Goal: Find specific page/section

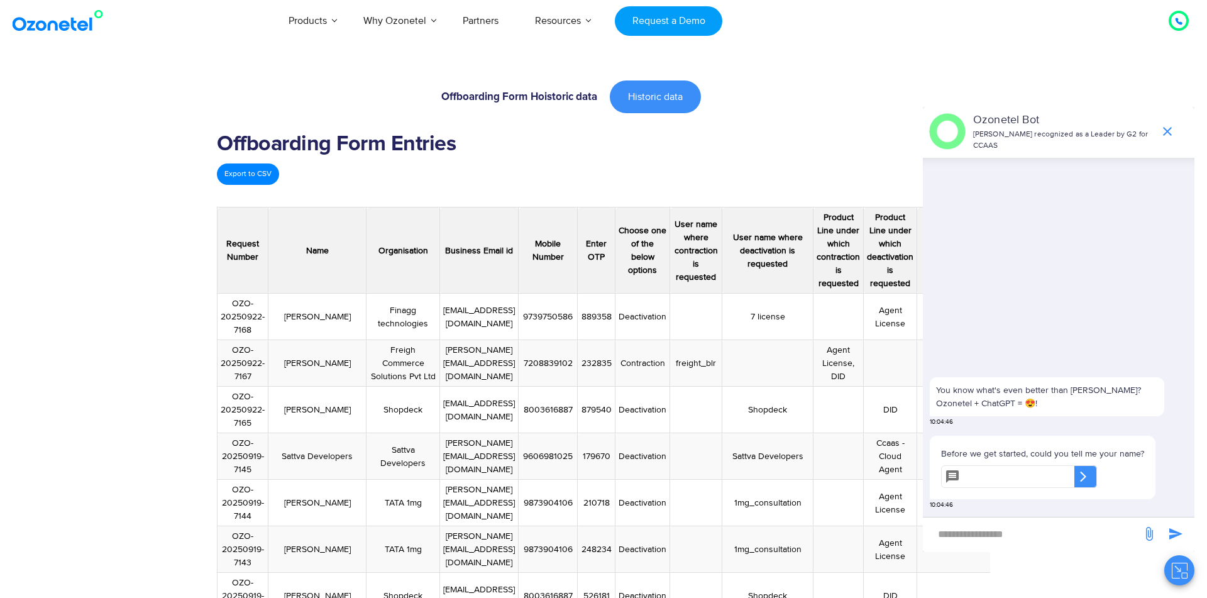
scroll to position [221, 0]
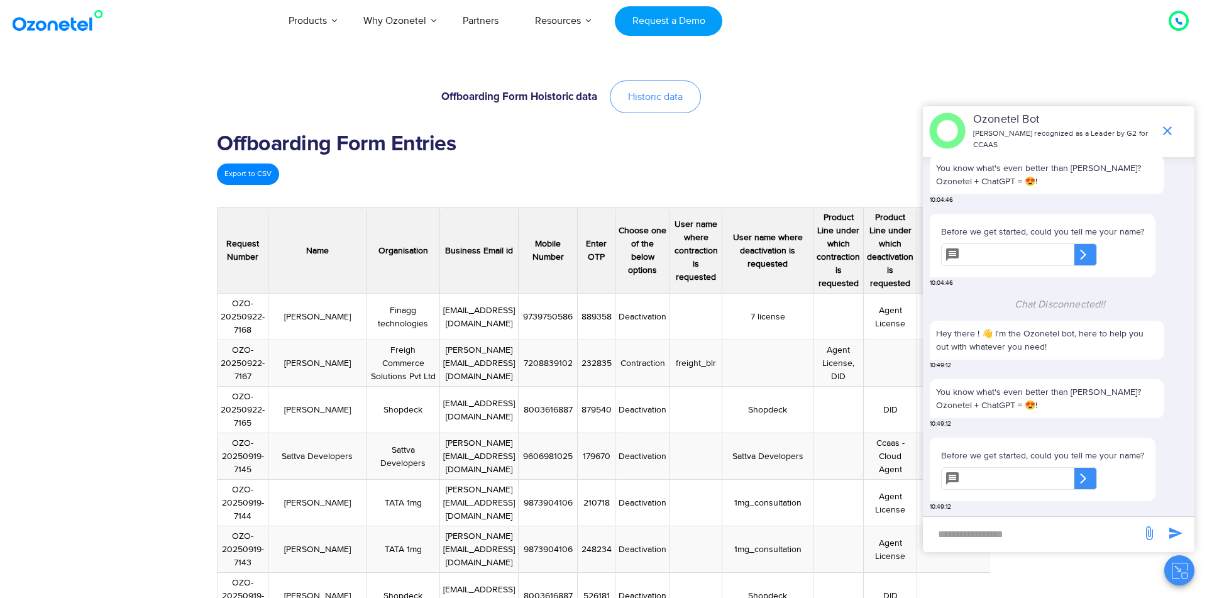
click at [674, 94] on span "Historic data" at bounding box center [655, 97] width 55 height 10
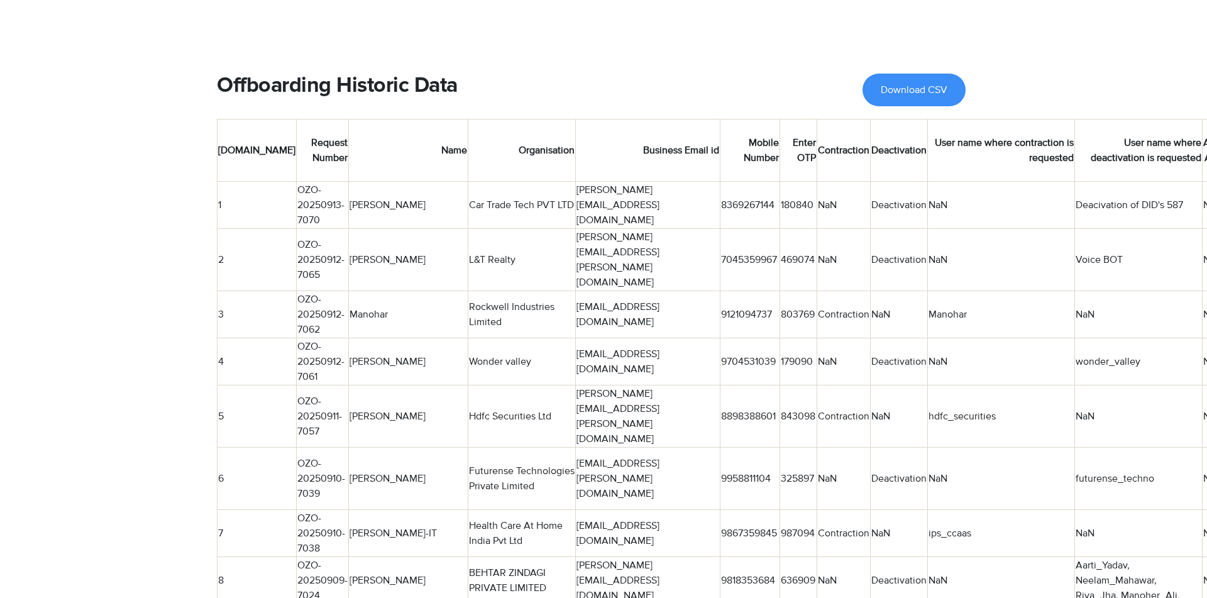
scroll to position [1295, 0]
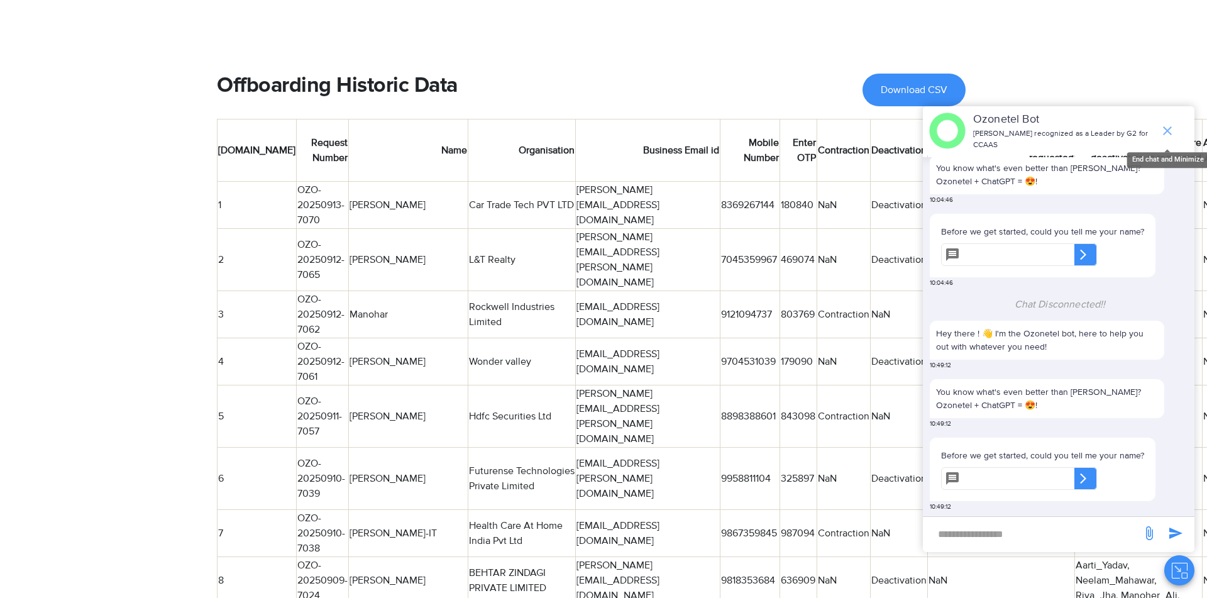
click at [1172, 129] on icon "end chat or minimize" at bounding box center [1167, 130] width 15 height 15
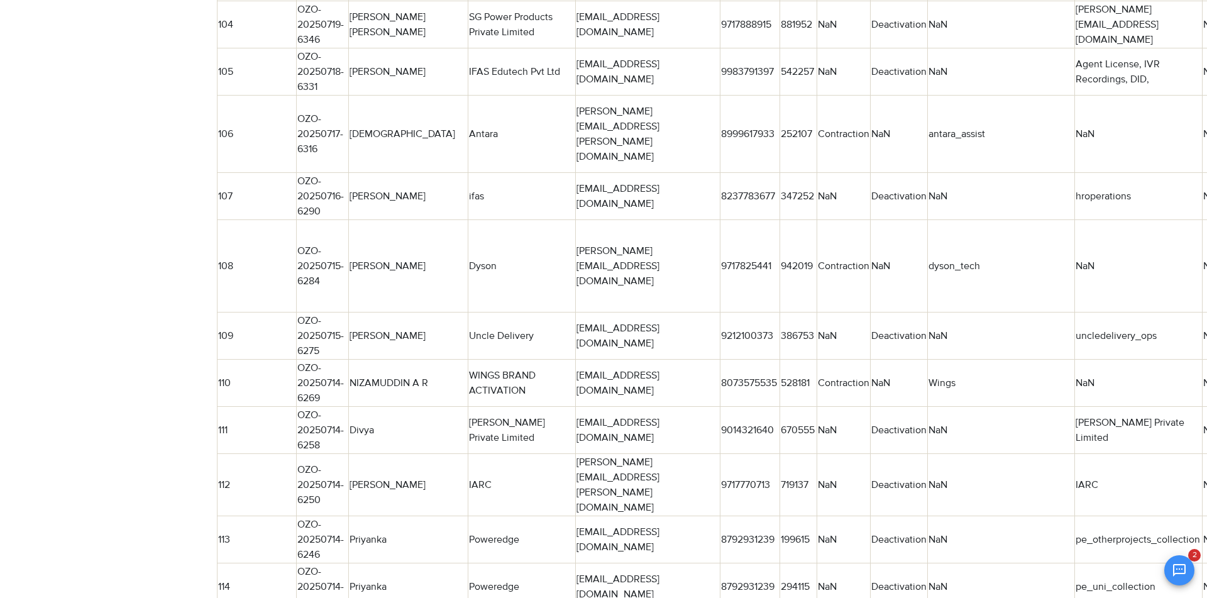
scroll to position [7294, 0]
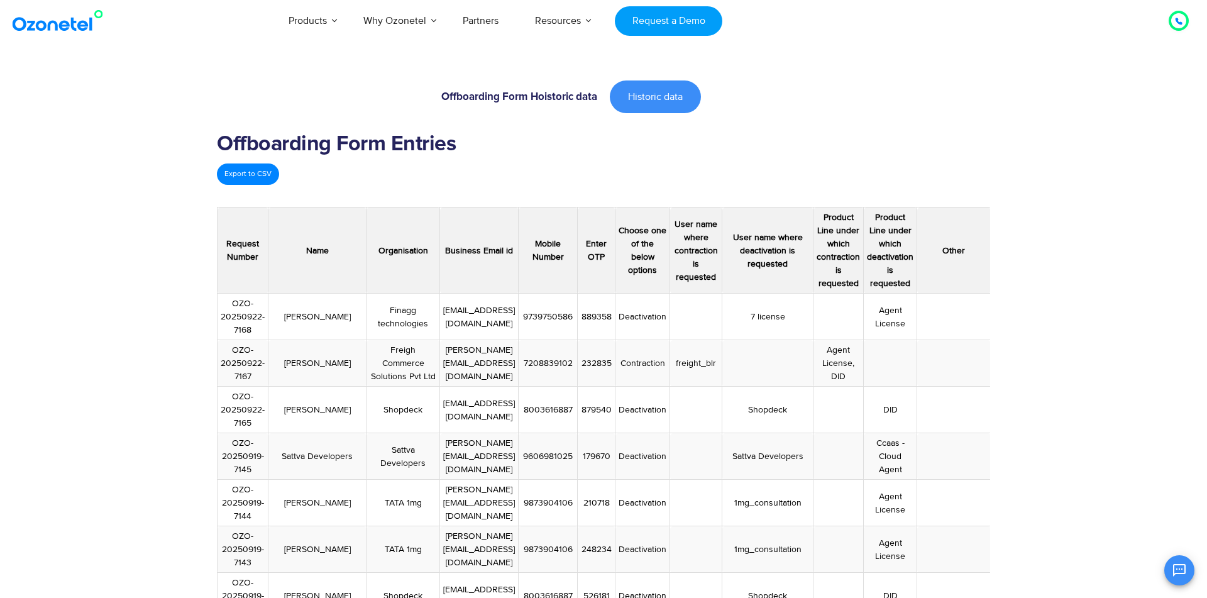
scroll to position [612, 0]
